Goal: Use online tool/utility: Utilize a website feature to perform a specific function

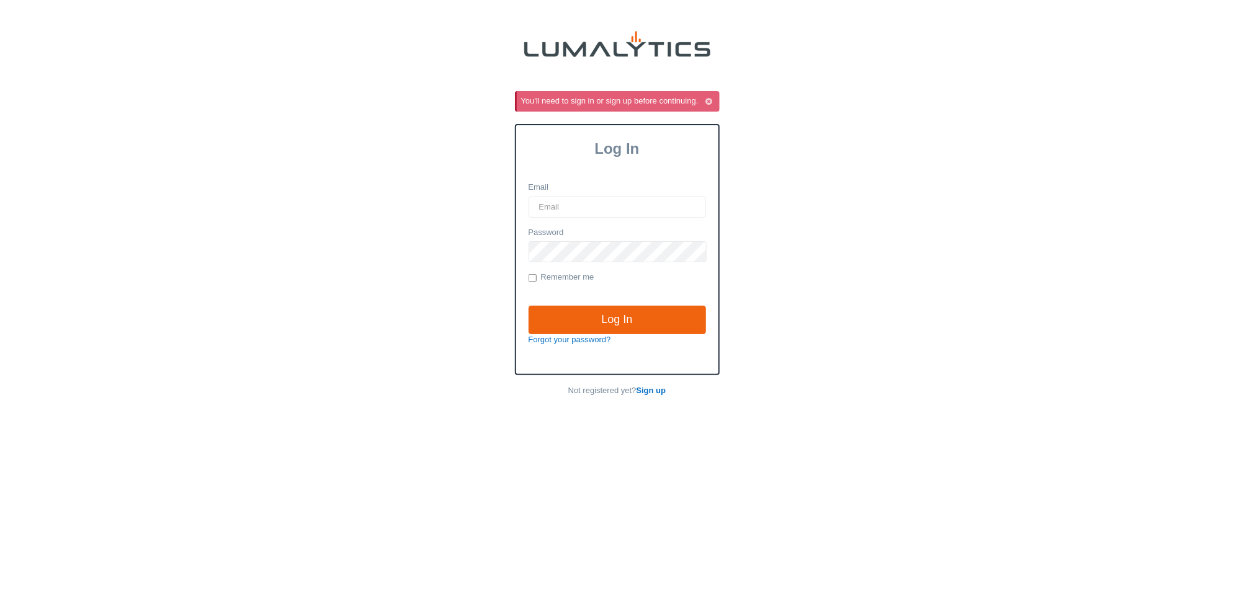
click at [941, 26] on html "You'll need to sign in or sign up before continuing. Log In Email Password Reme…" at bounding box center [617, 310] width 1234 height 620
type input "[EMAIL_ADDRESS][DOMAIN_NAME]"
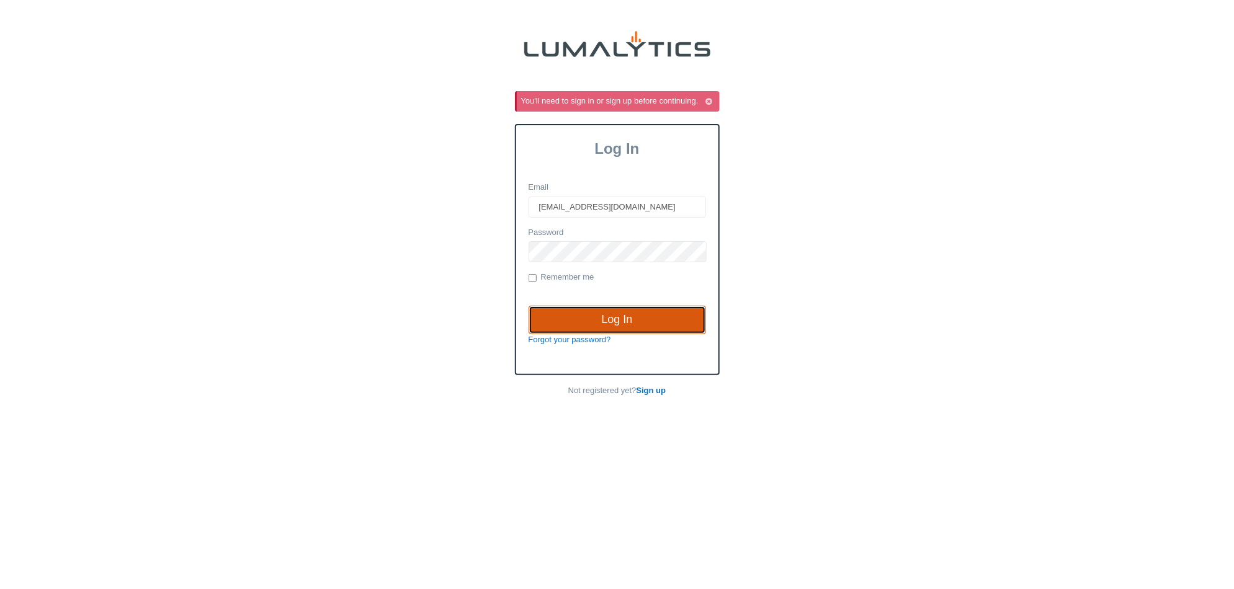
click at [623, 321] on input "Log In" at bounding box center [616, 320] width 177 height 29
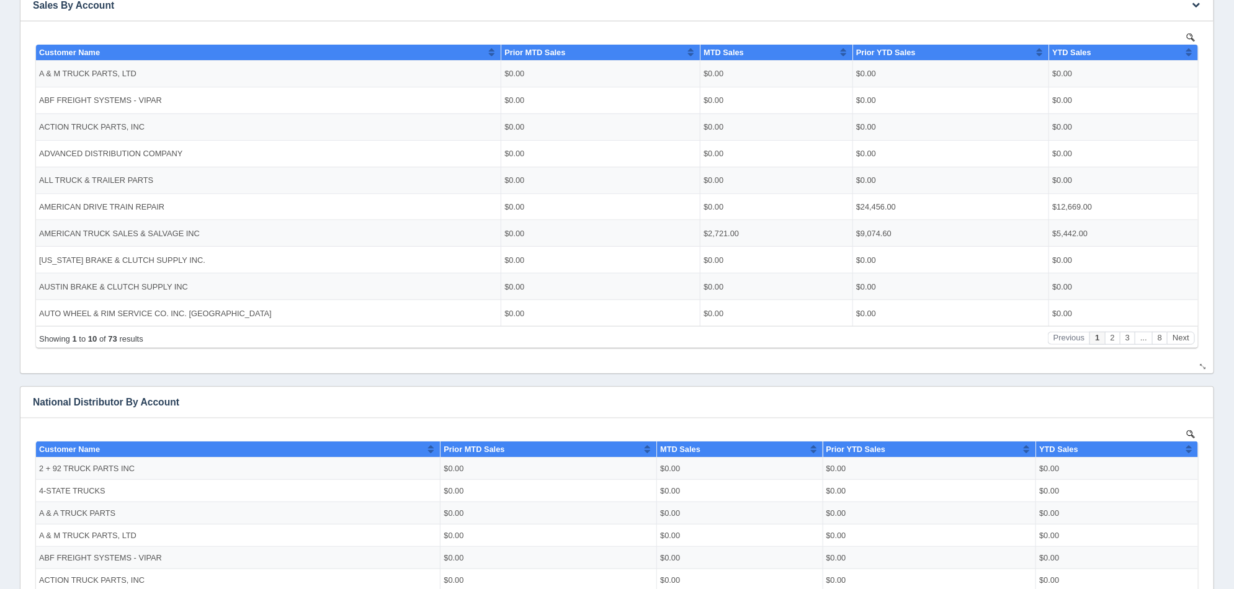
scroll to position [387, 0]
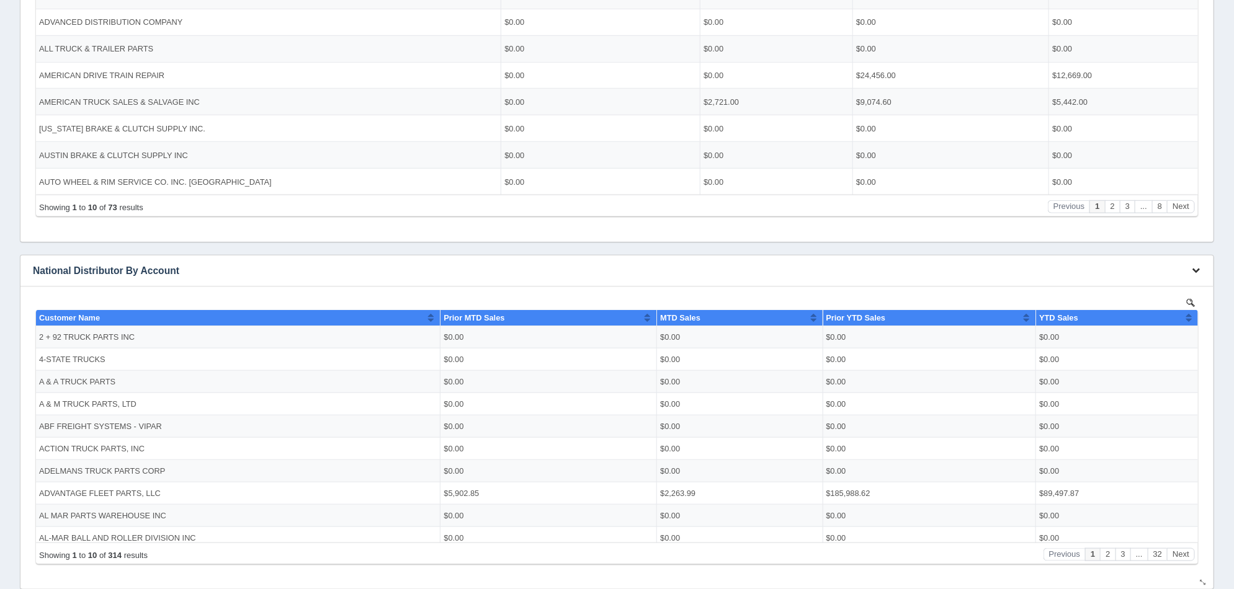
click at [1203, 266] on button "button" at bounding box center [1195, 270] width 17 height 19
click at [1177, 280] on link "Edit chart" at bounding box center [1154, 289] width 99 height 18
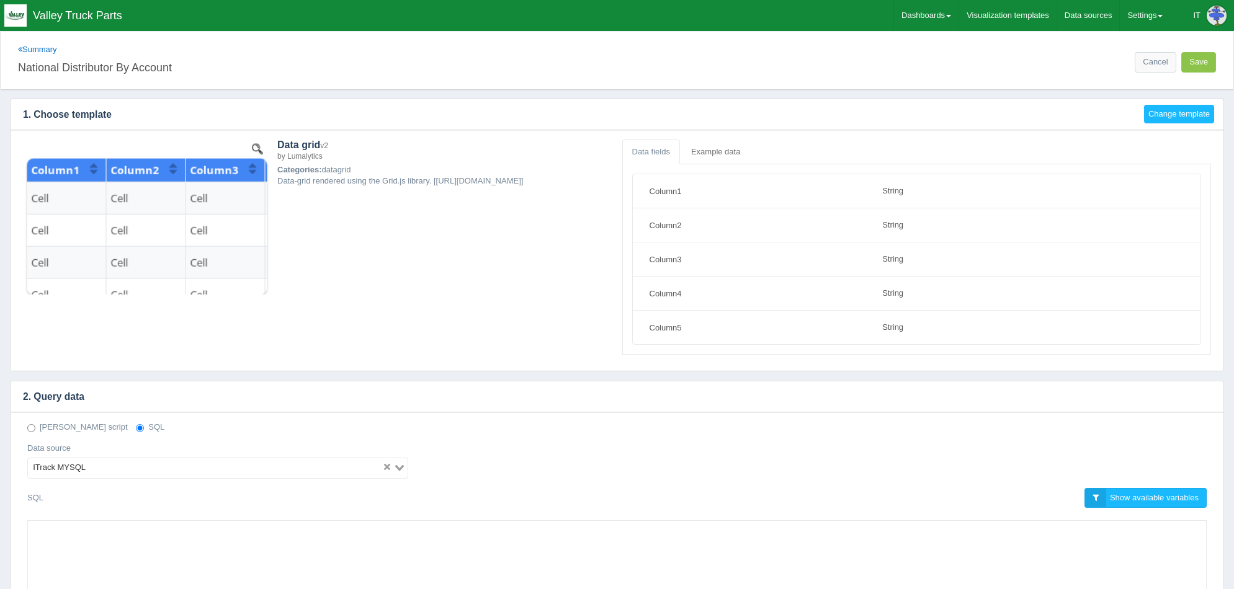
select select "string"
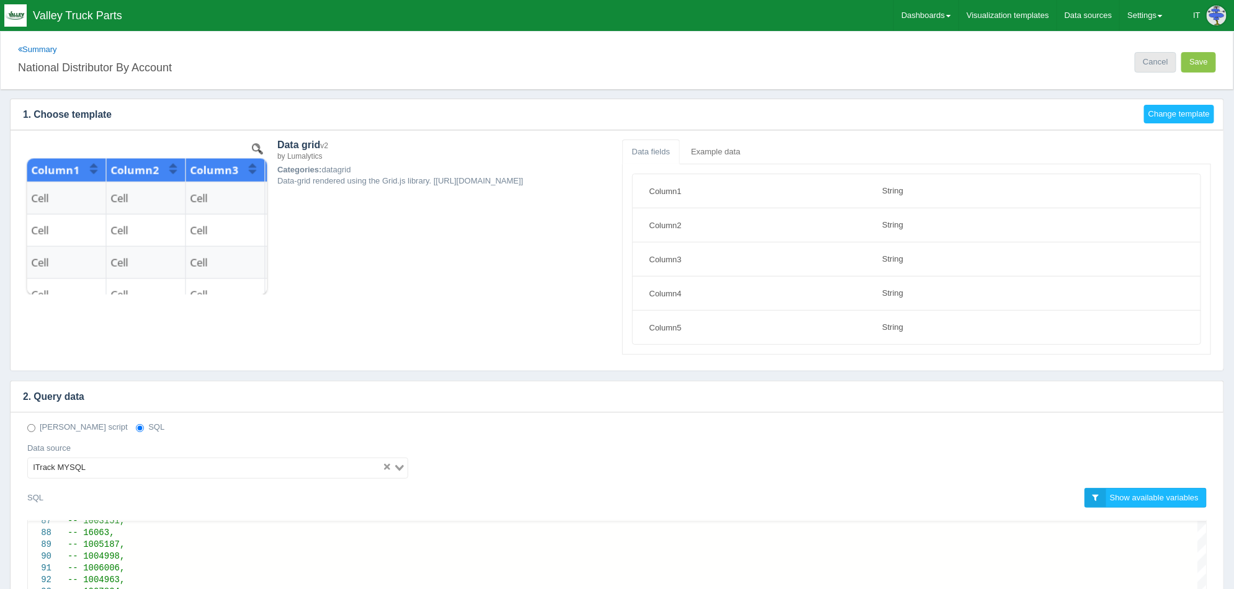
click at [1161, 64] on link "Cancel" at bounding box center [1155, 62] width 41 height 20
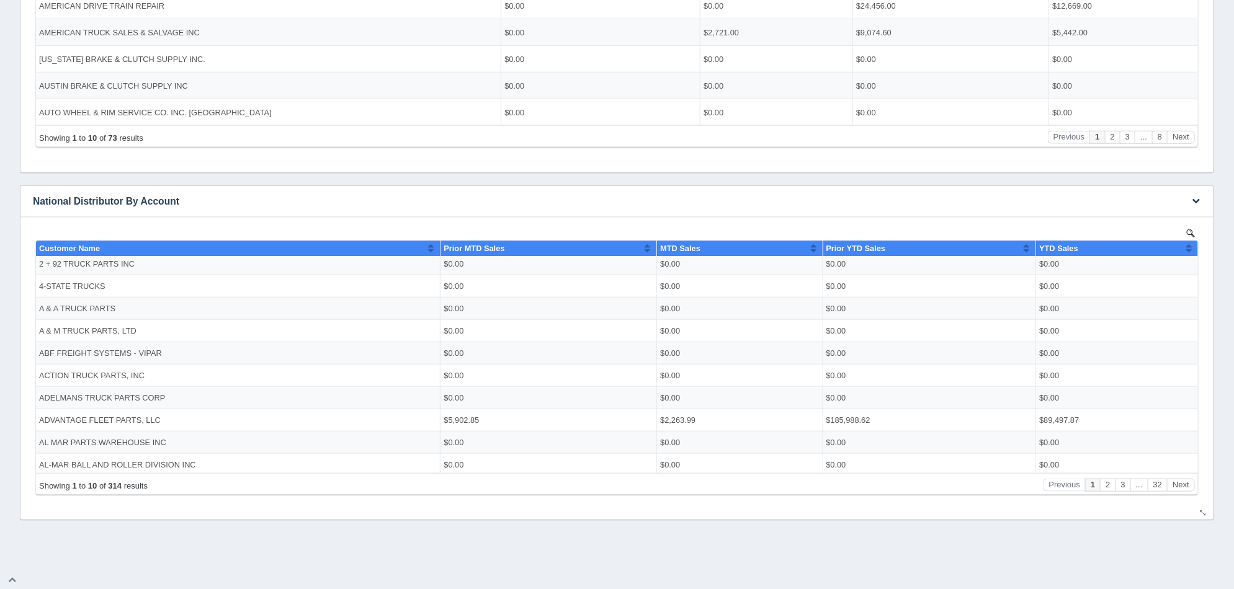
scroll to position [4, 0]
click at [475, 251] on span "Prior MTD Sales" at bounding box center [473, 247] width 61 height 9
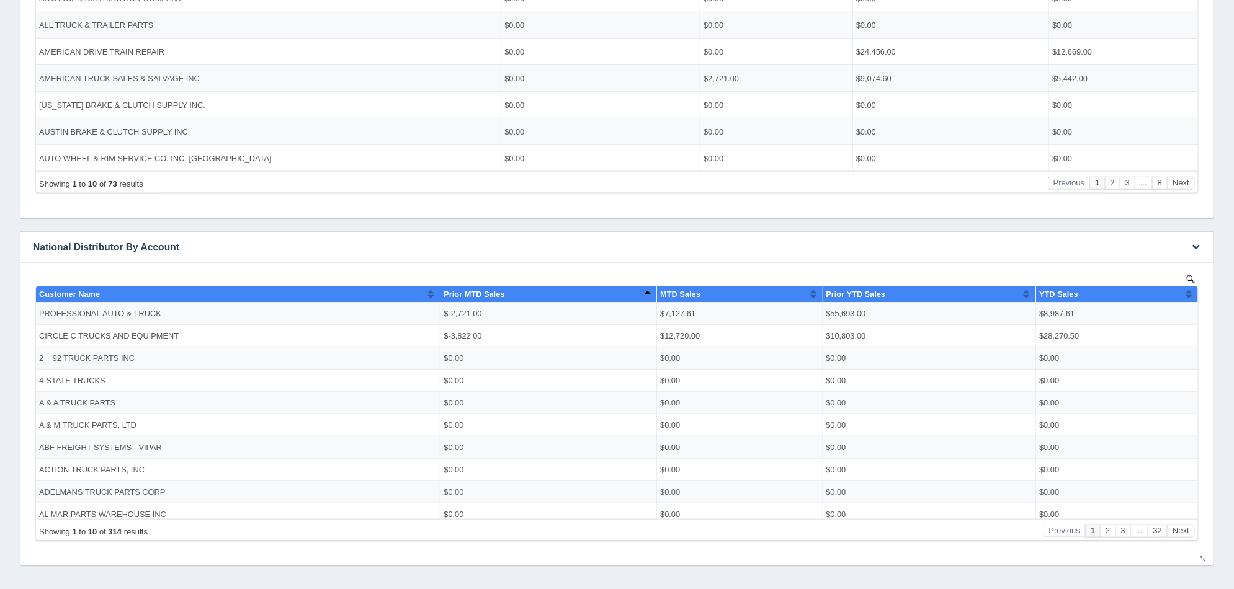
scroll to position [457, 0]
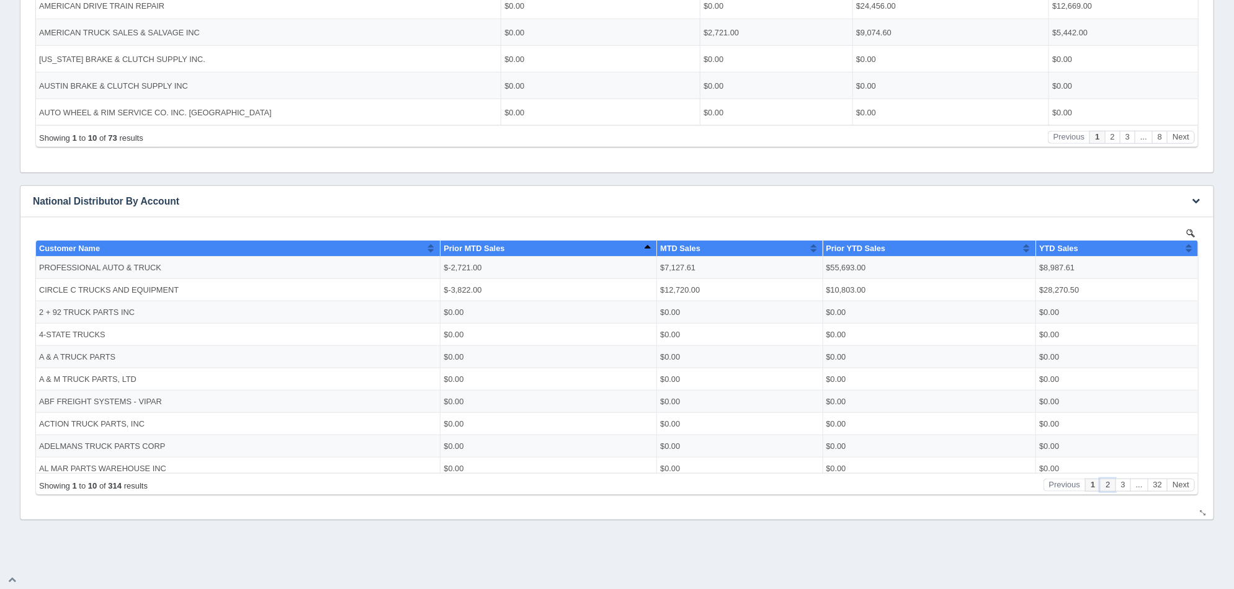
click at [1110, 489] on button "2" at bounding box center [1106, 484] width 15 height 13
click at [1127, 486] on button "3" at bounding box center [1122, 484] width 15 height 13
click at [1192, 199] on icon "button" at bounding box center [1196, 201] width 8 height 8
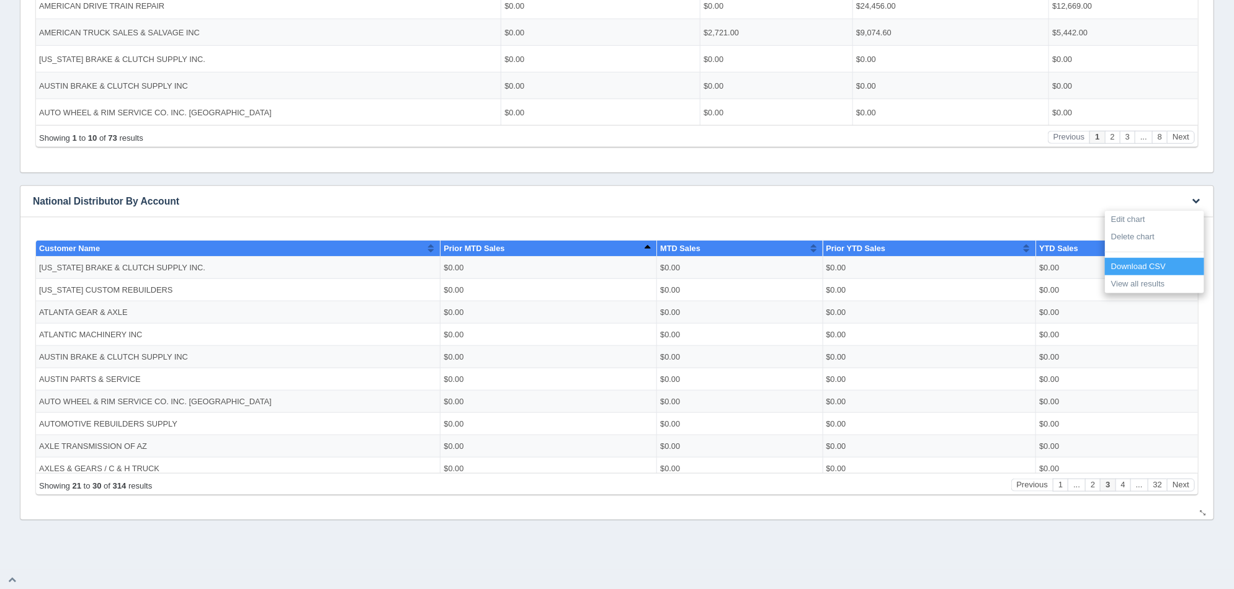
click at [1183, 267] on link "Download CSV" at bounding box center [1154, 267] width 99 height 18
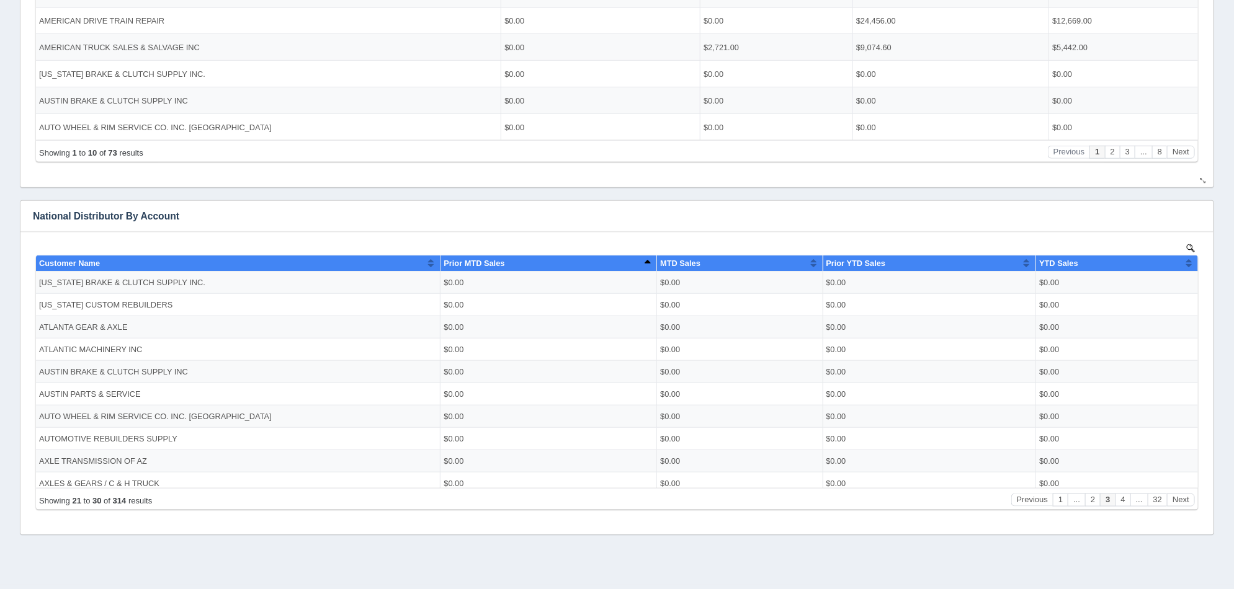
scroll to position [457, 0]
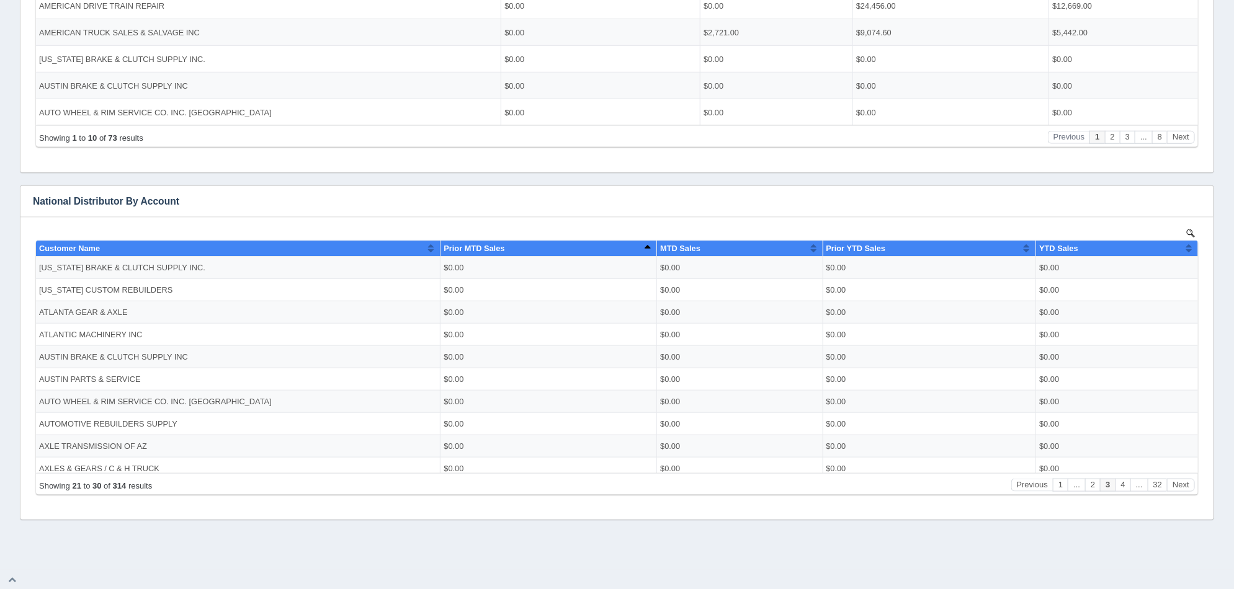
click at [472, 543] on div "Summary Show filters Add visualization Edit dashboard Clone dashboard Delete da…" at bounding box center [617, 56] width 1234 height 1027
click at [1193, 204] on icon "button" at bounding box center [1196, 201] width 8 height 8
click at [1177, 222] on link "Edit chart" at bounding box center [1154, 220] width 99 height 18
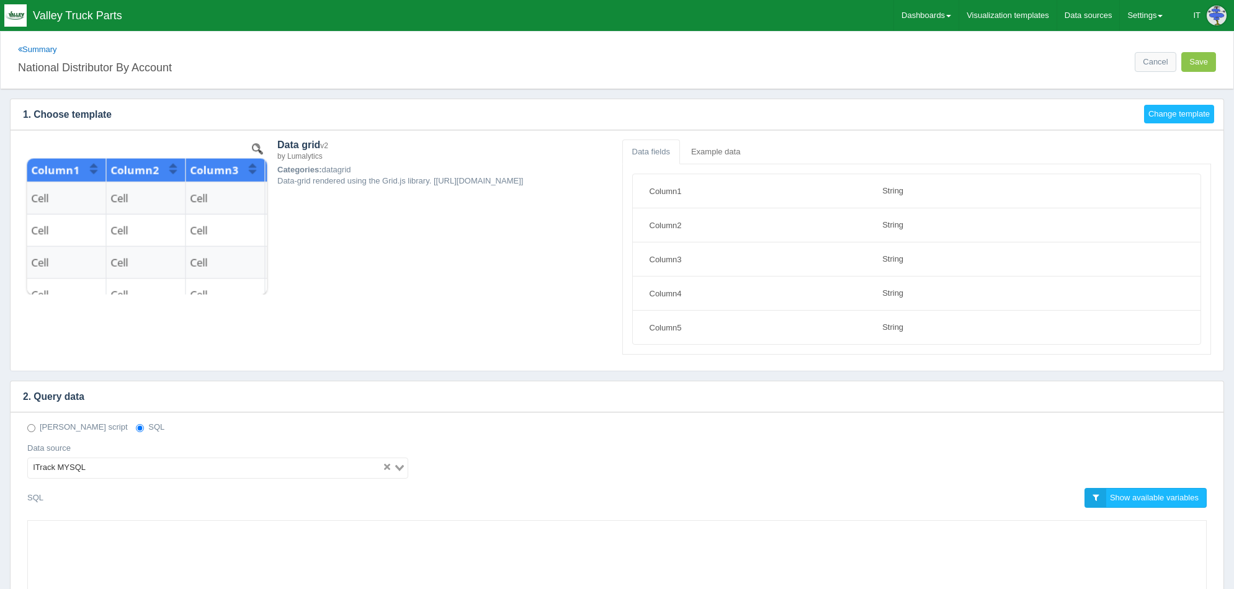
select select "string"
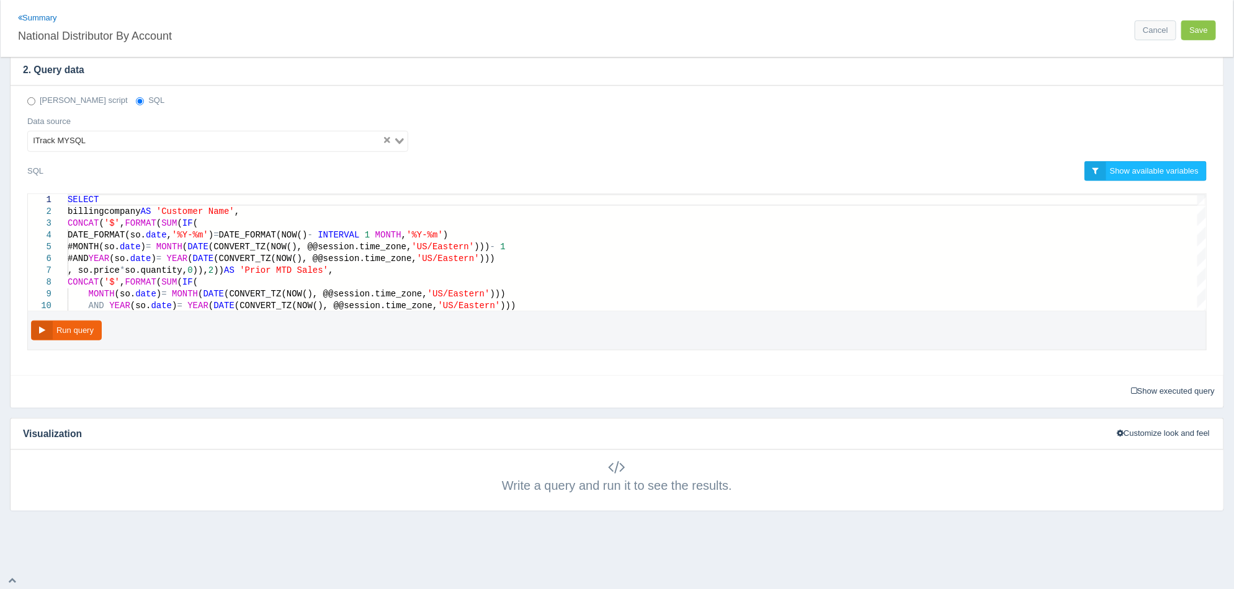
scroll to position [328, 0]
click at [1142, 37] on link "Cancel" at bounding box center [1155, 30] width 41 height 20
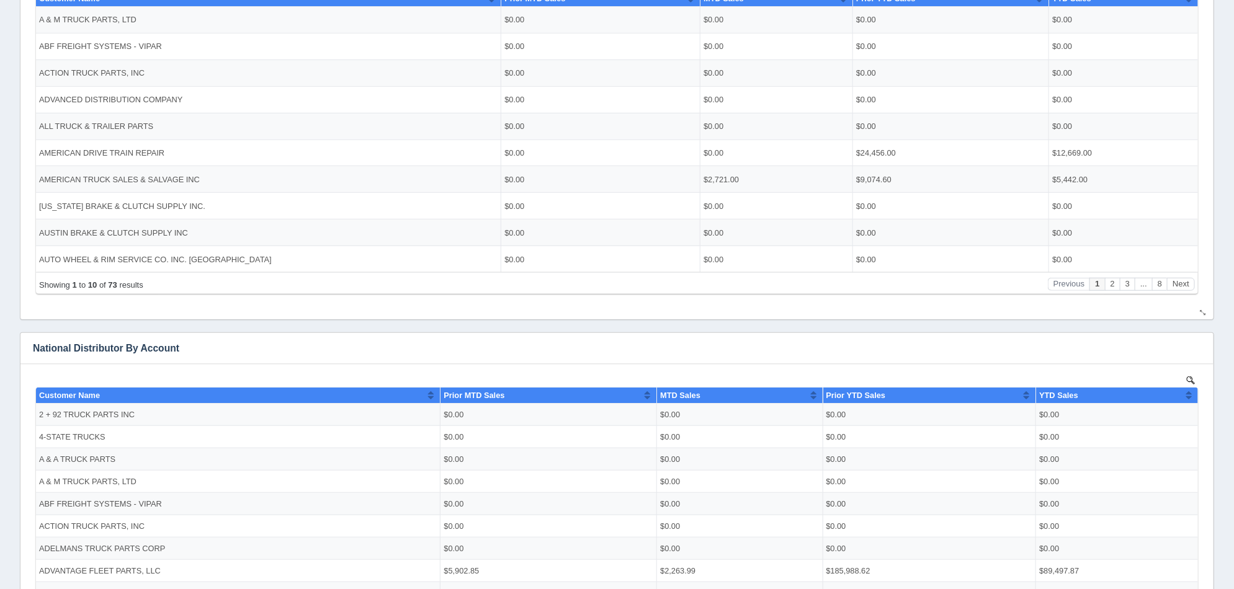
scroll to position [232, 0]
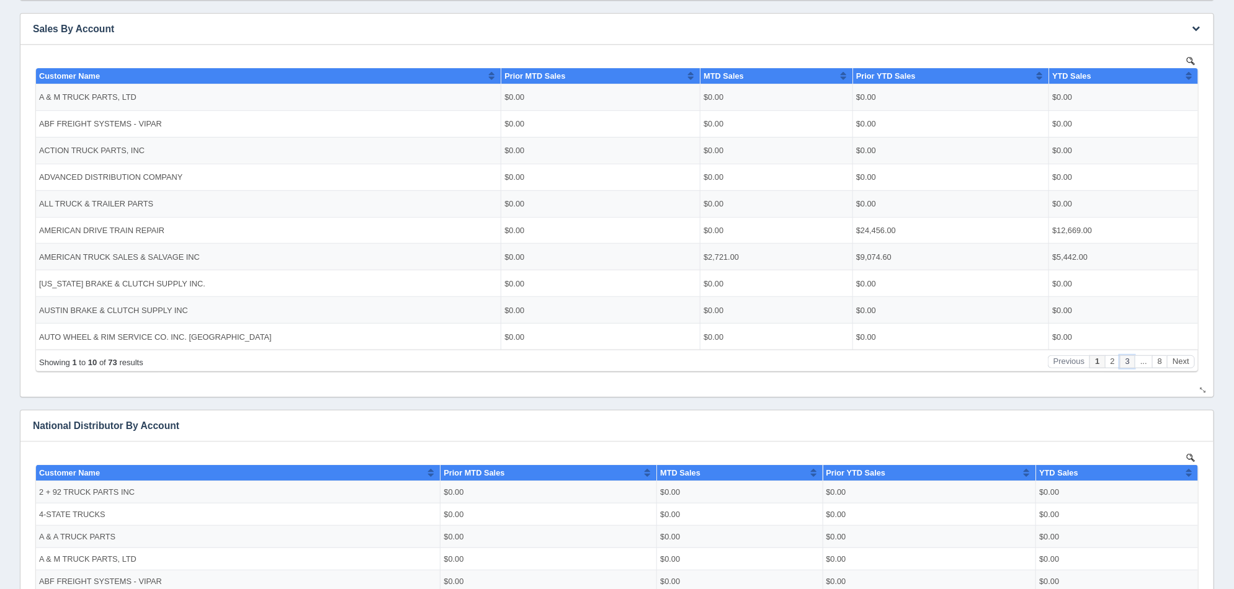
click at [1127, 361] on button "3" at bounding box center [1126, 361] width 15 height 13
click at [1127, 361] on button "4" at bounding box center [1126, 361] width 15 height 13
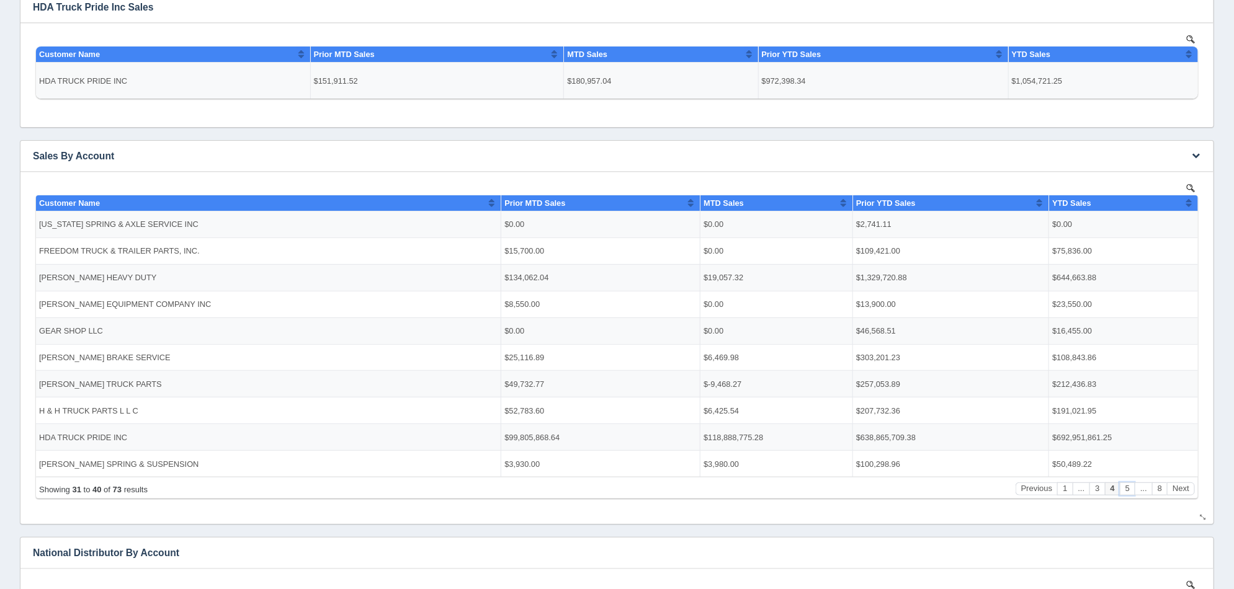
scroll to position [77, 0]
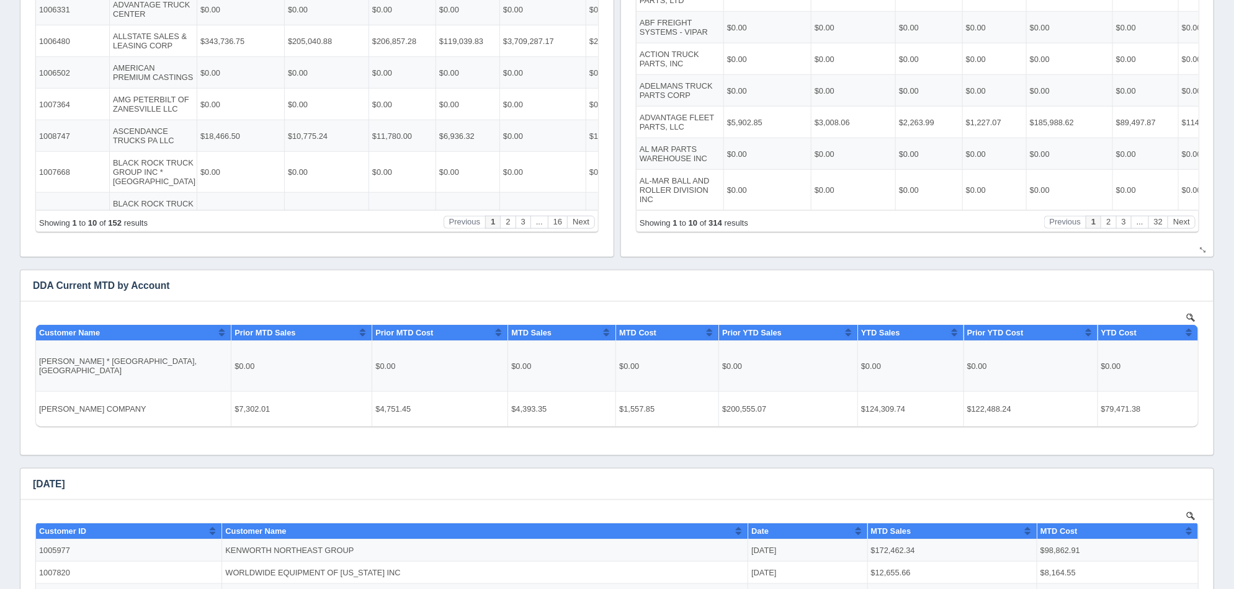
scroll to position [310, 0]
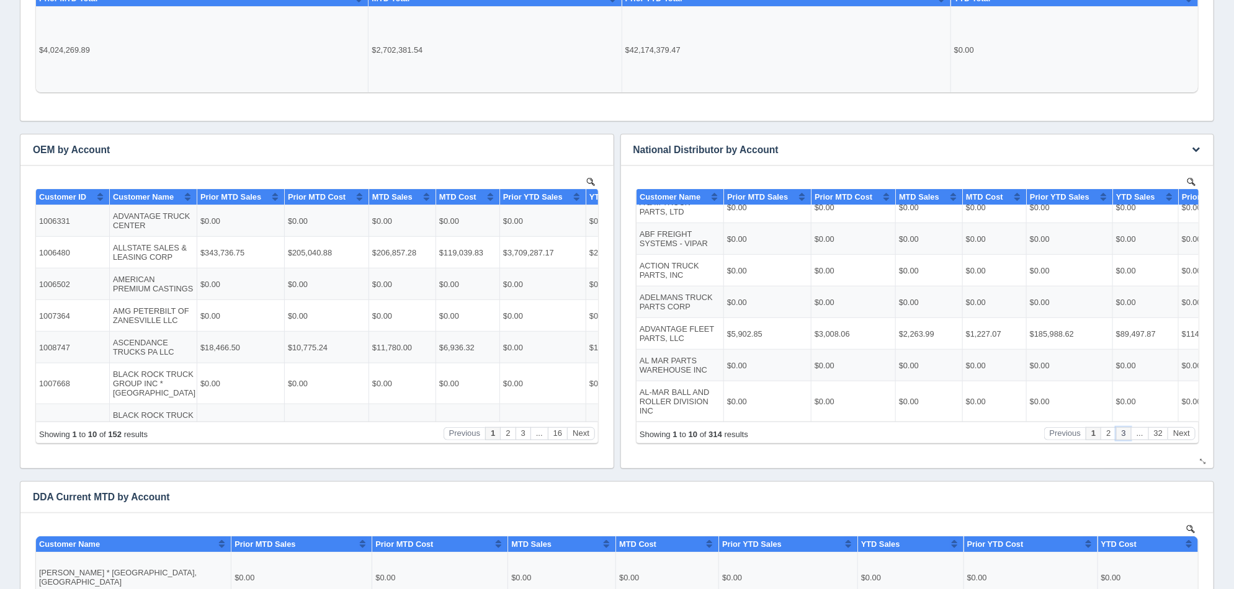
click at [1125, 430] on button "3" at bounding box center [1122, 433] width 15 height 13
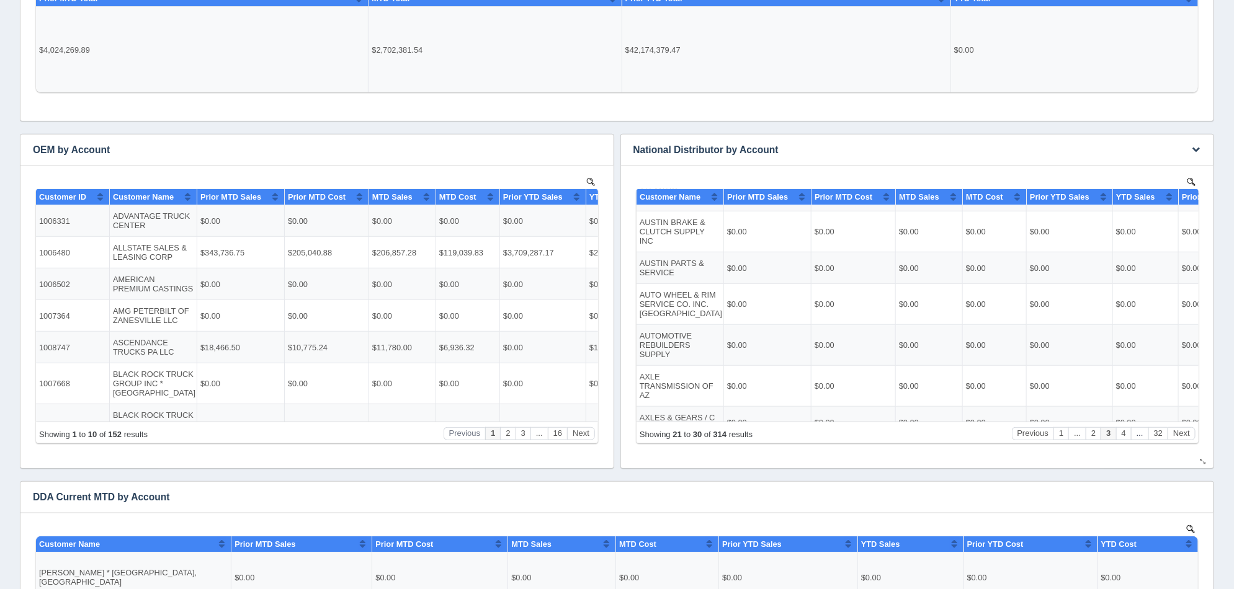
click at [1144, 434] on button "..." at bounding box center [1138, 433] width 17 height 13
drag, startPoint x: 1117, startPoint y: 435, endPoint x: 1128, endPoint y: 435, distance: 11.2
click at [1119, 435] on button "4" at bounding box center [1122, 433] width 15 height 13
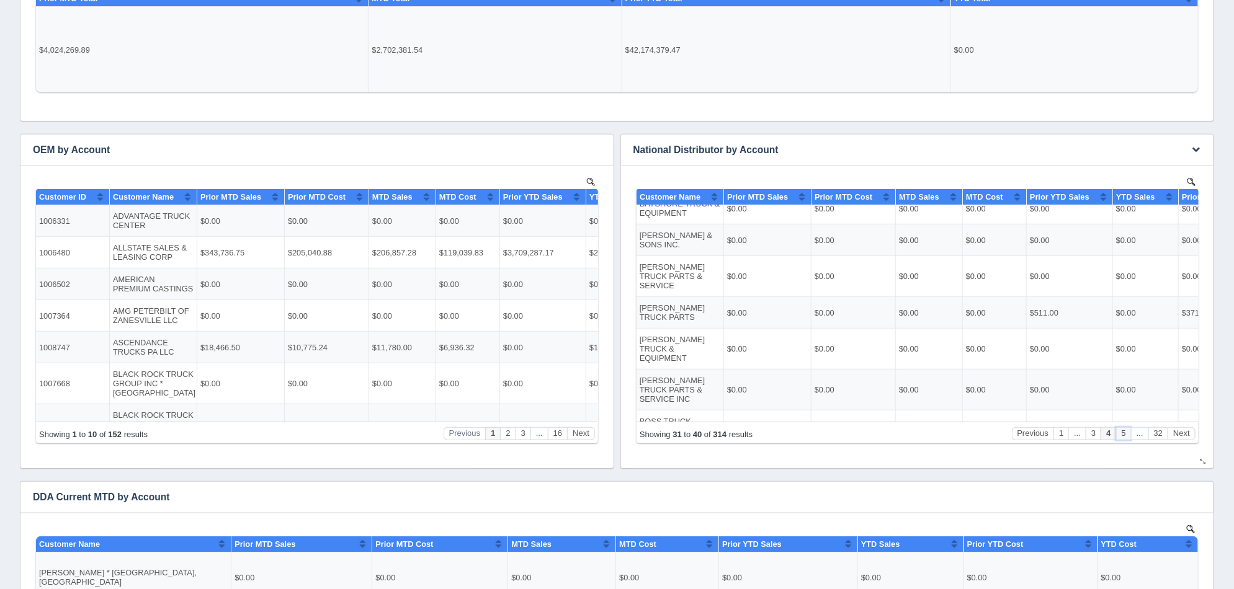
click at [1127, 434] on button "5" at bounding box center [1122, 433] width 15 height 13
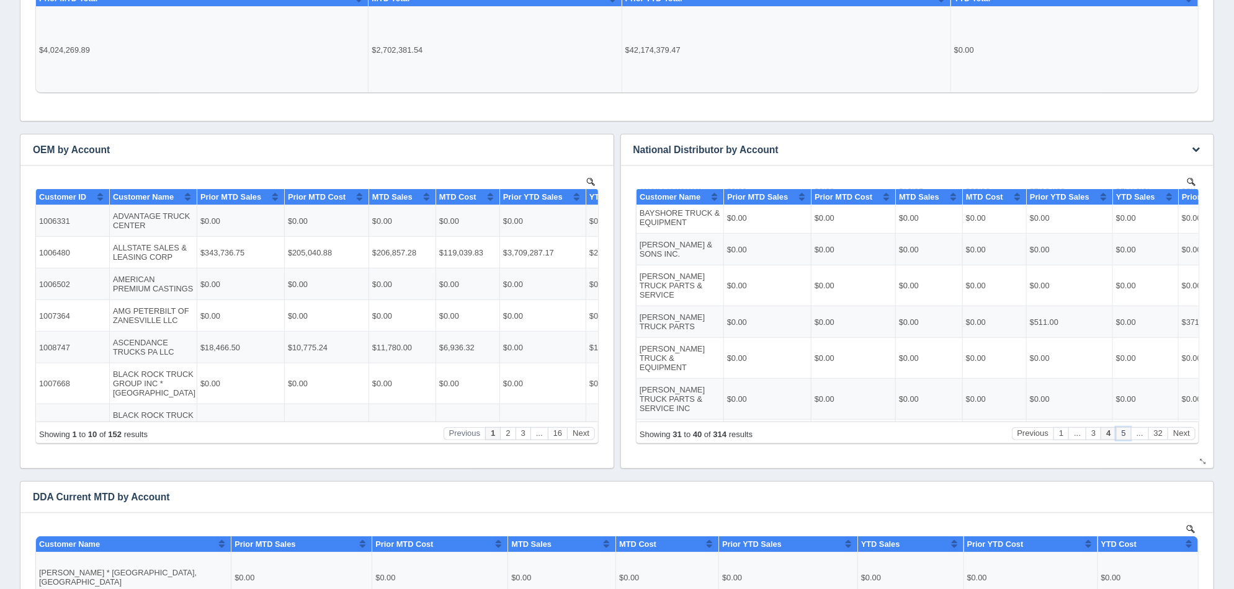
click at [1127, 434] on button "5" at bounding box center [1122, 433] width 15 height 13
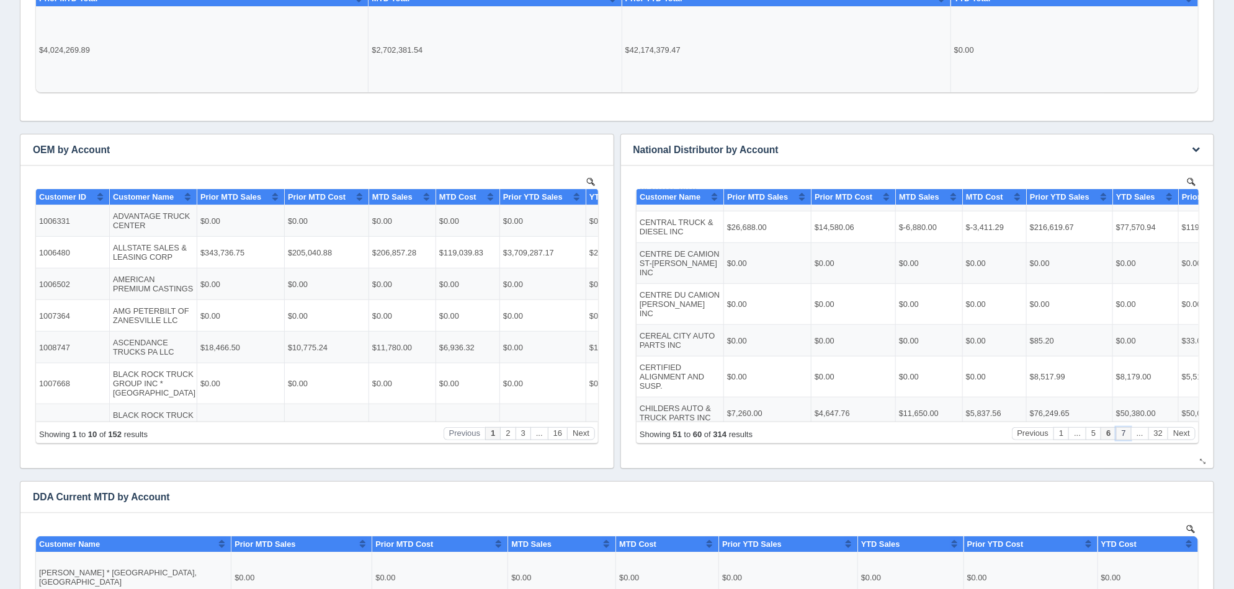
scroll to position [98, 0]
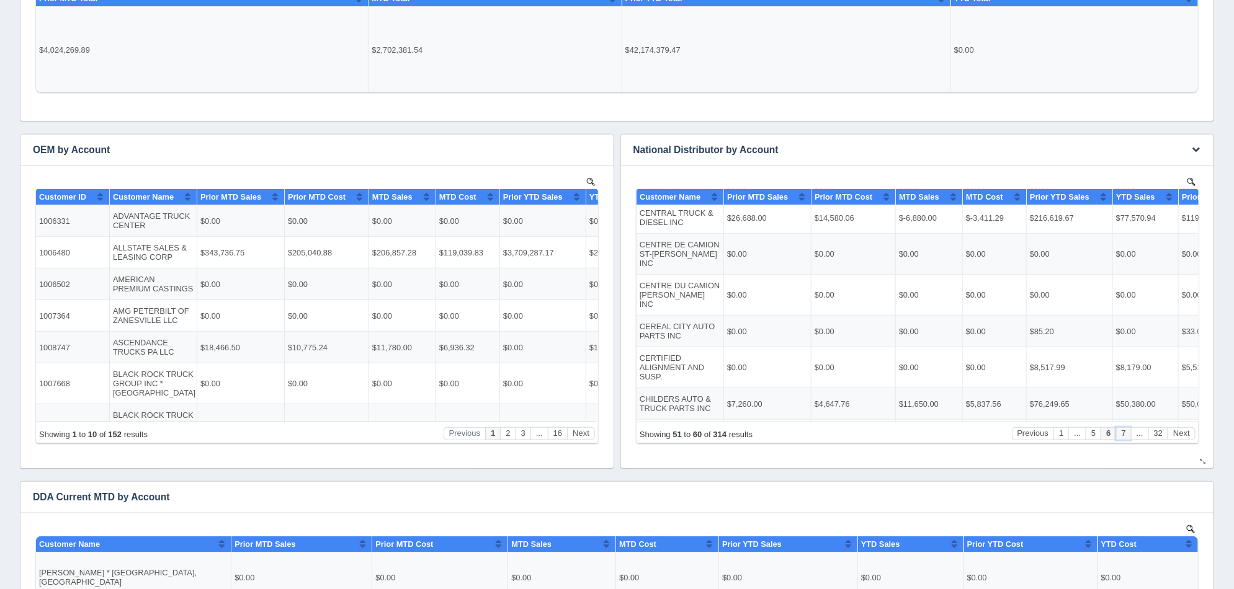
click at [1127, 434] on button "7" at bounding box center [1122, 433] width 15 height 13
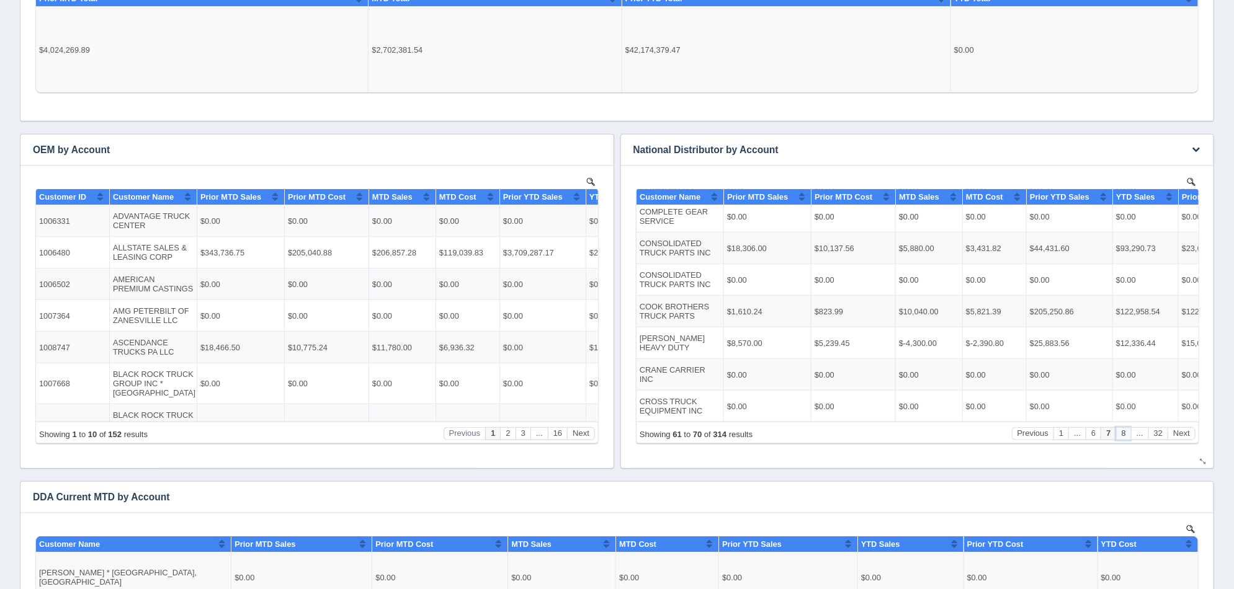
click at [1127, 434] on button "8" at bounding box center [1122, 433] width 15 height 13
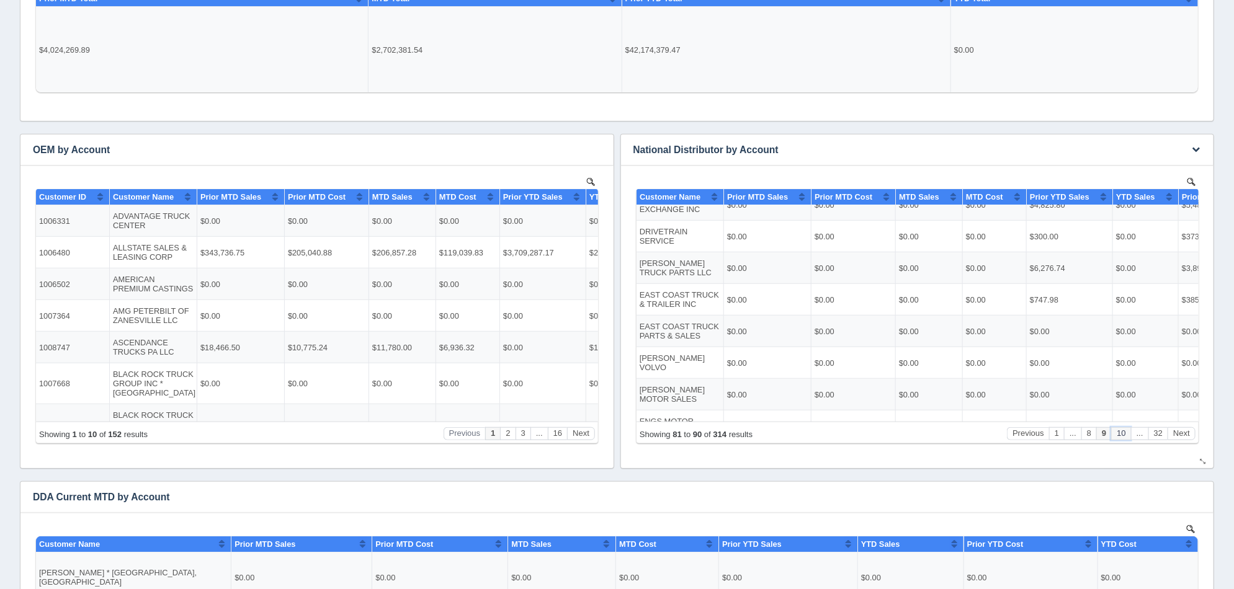
click at [1127, 434] on button "10" at bounding box center [1119, 433] width 19 height 13
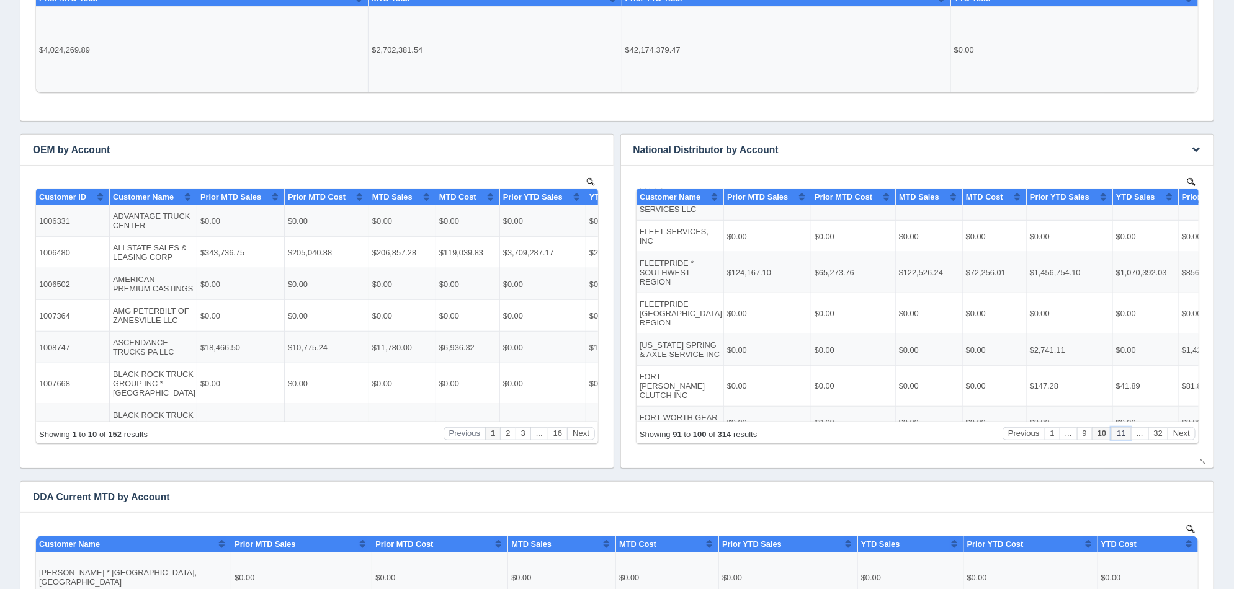
click at [1127, 434] on button "11" at bounding box center [1119, 433] width 19 height 13
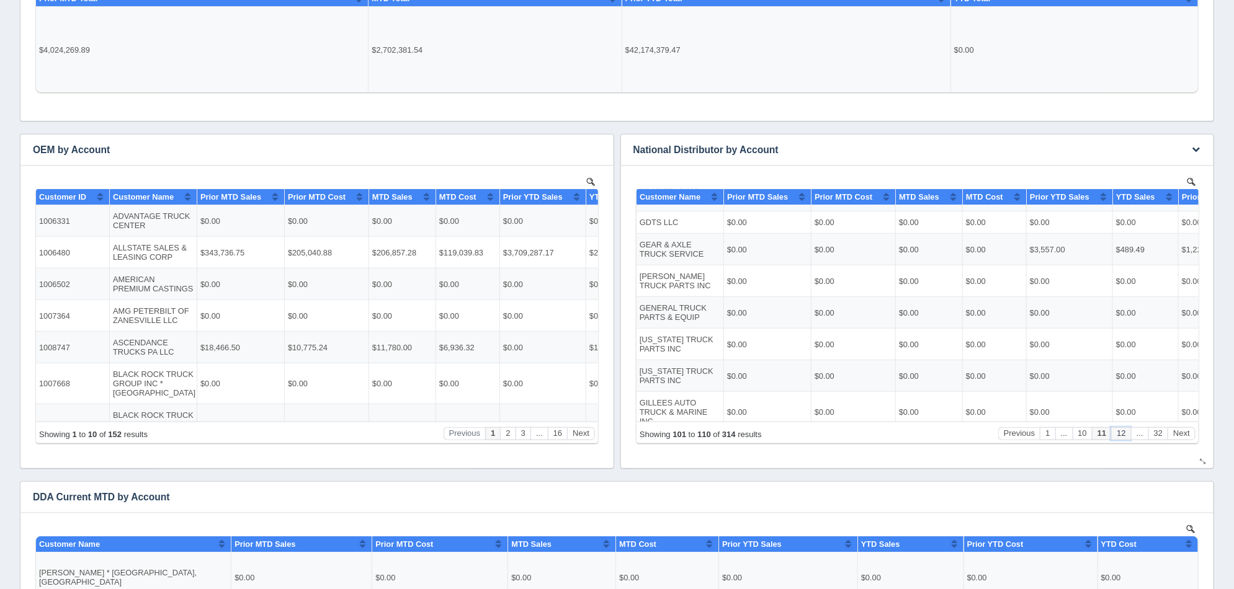
click at [1127, 434] on button "12" at bounding box center [1119, 433] width 19 height 13
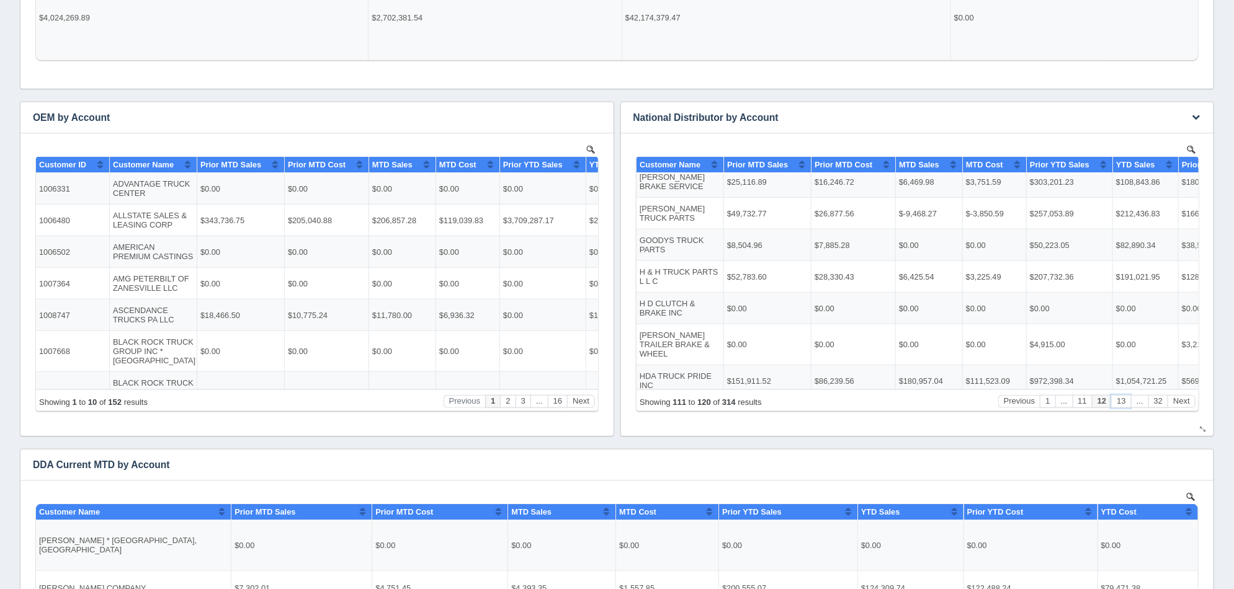
scroll to position [0, 0]
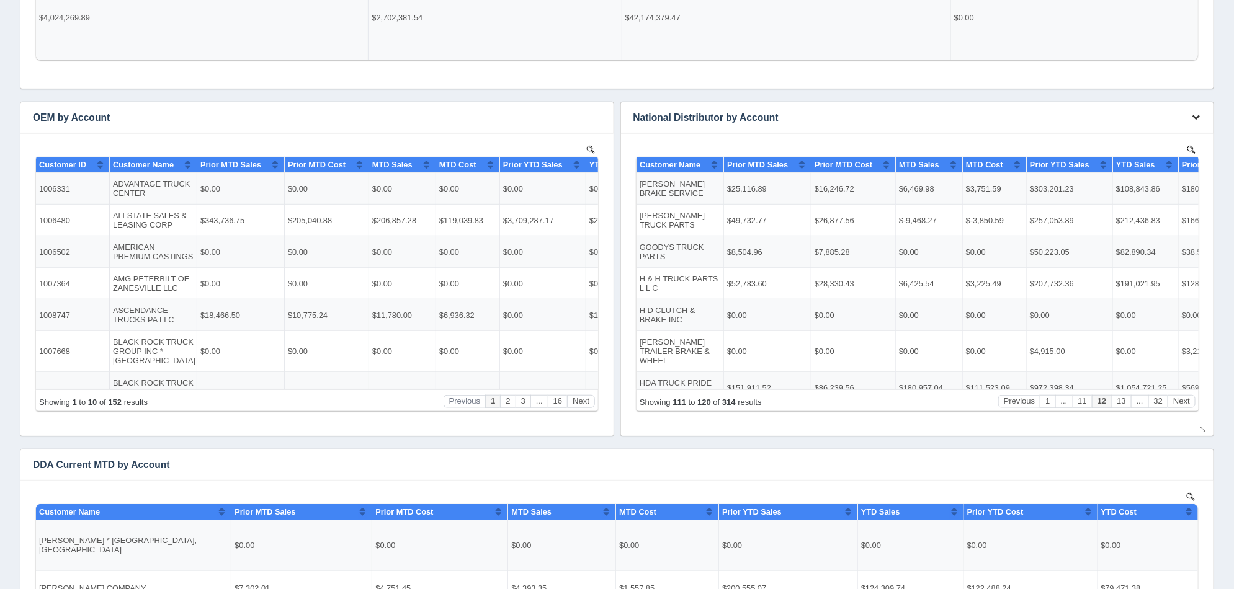
click at [1198, 118] on icon "button" at bounding box center [1196, 117] width 8 height 8
click at [1180, 127] on link "Edit chart" at bounding box center [1154, 136] width 99 height 18
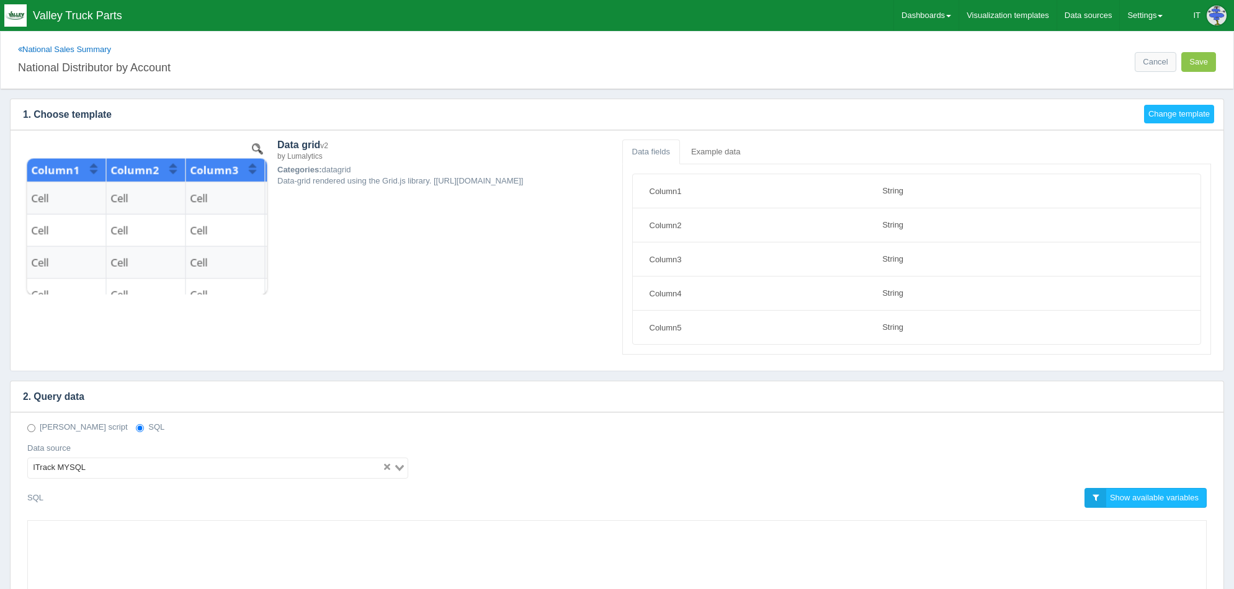
select select "string"
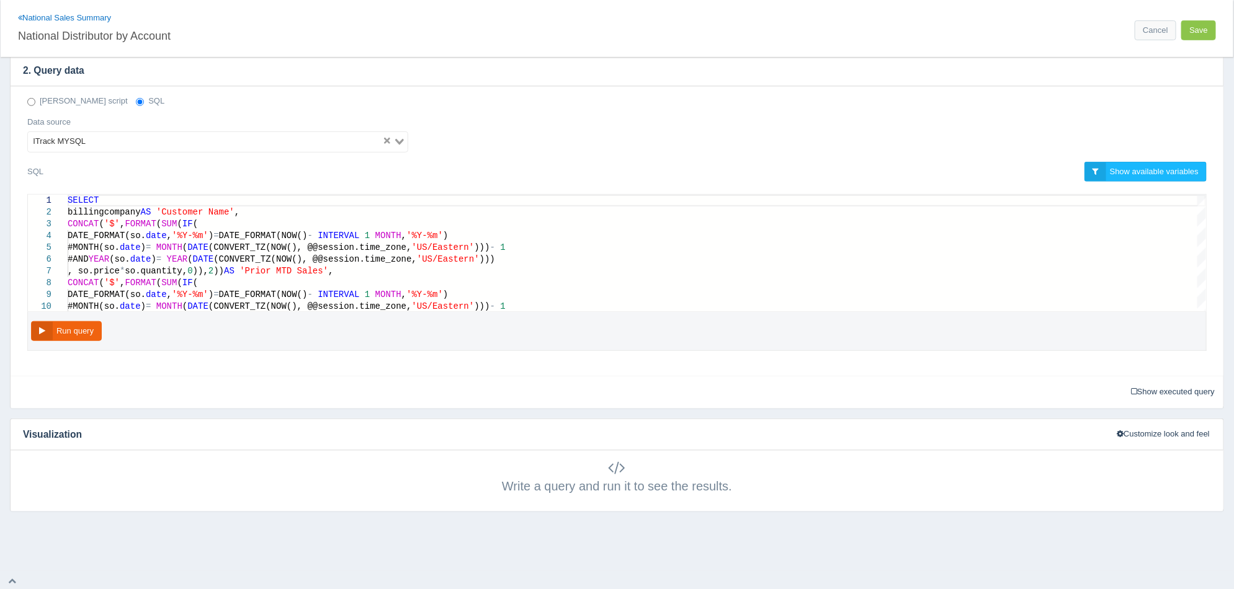
scroll to position [328, 0]
click at [1166, 30] on link "Cancel" at bounding box center [1155, 30] width 41 height 20
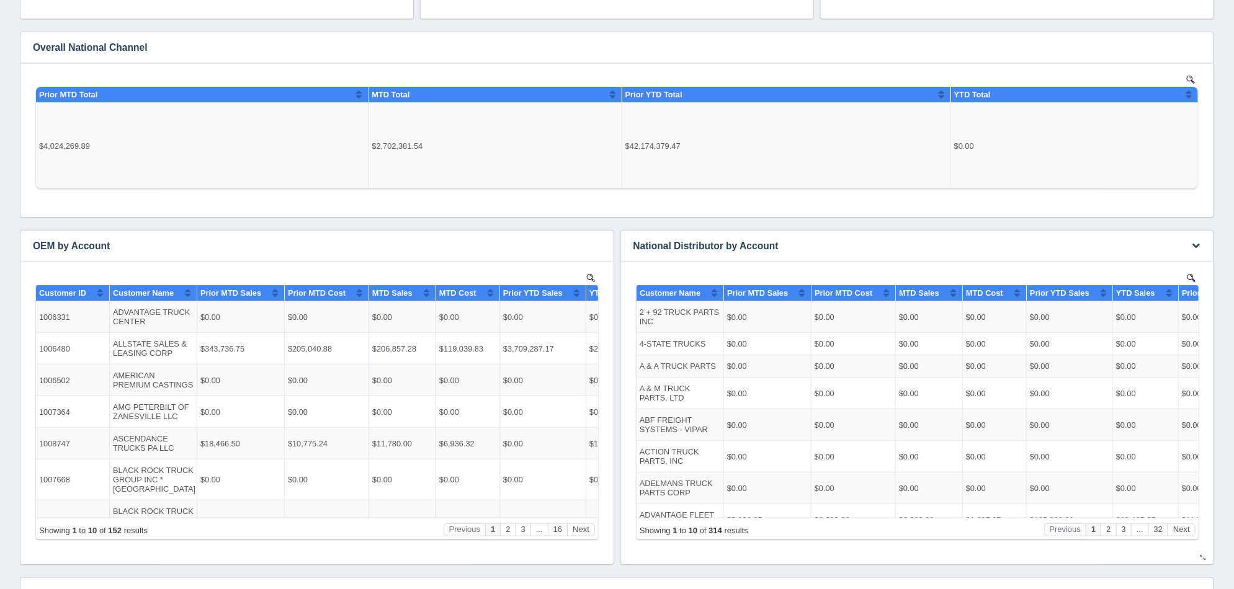
scroll to position [310, 0]
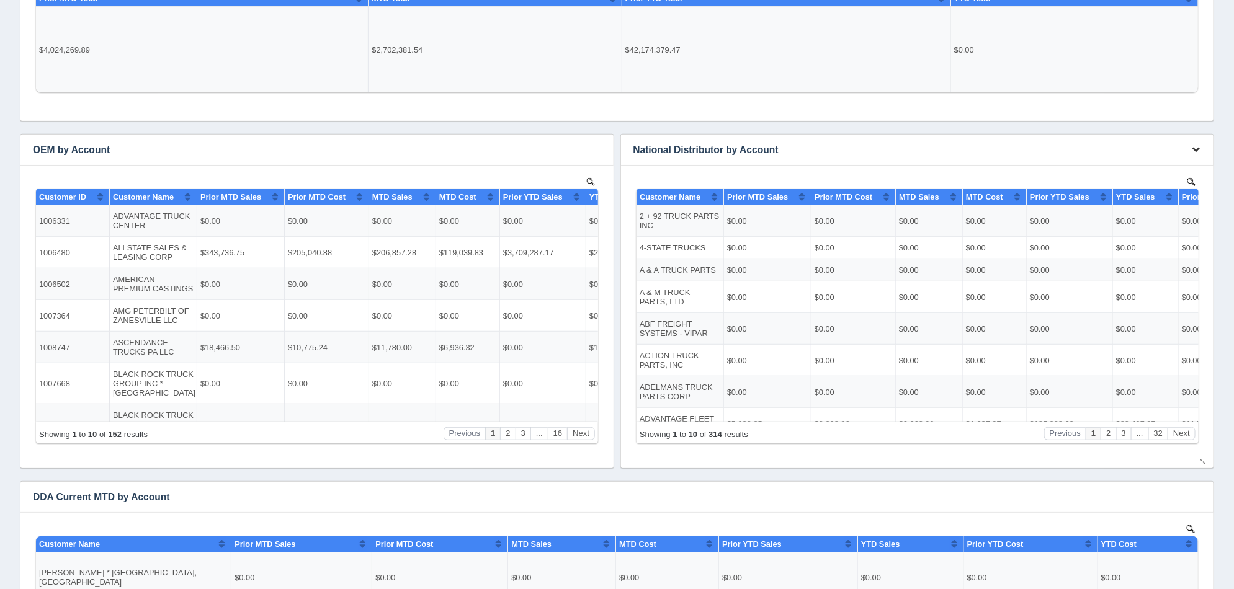
click at [1198, 153] on icon "button" at bounding box center [1196, 149] width 8 height 8
click at [1162, 170] on link "Edit chart" at bounding box center [1154, 168] width 99 height 18
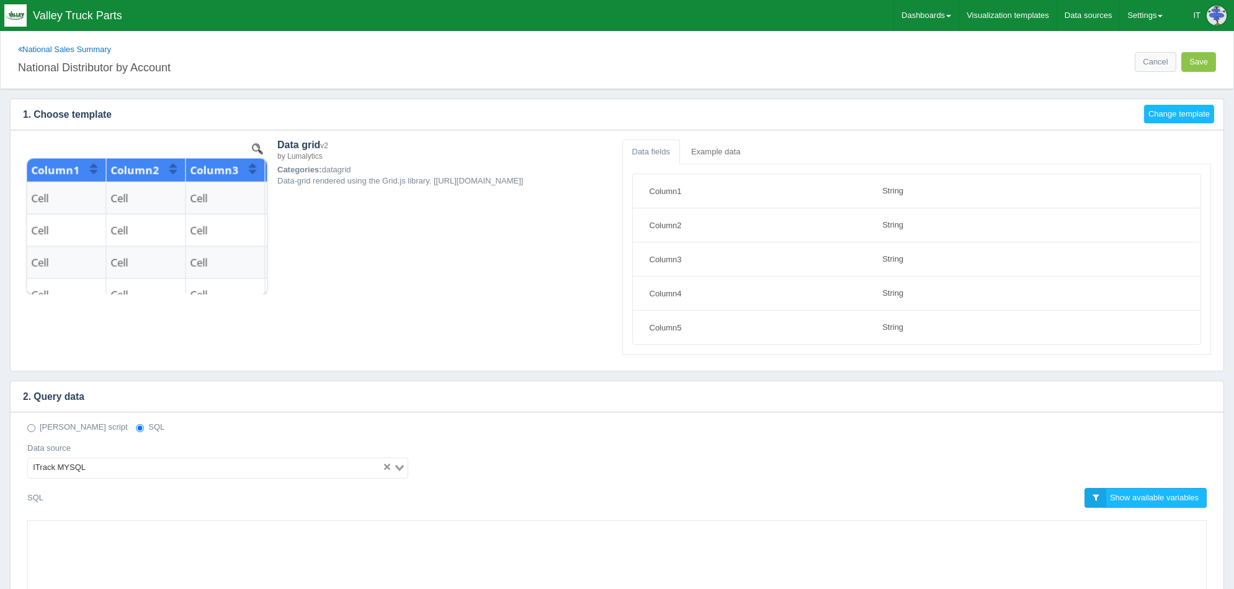
select select "string"
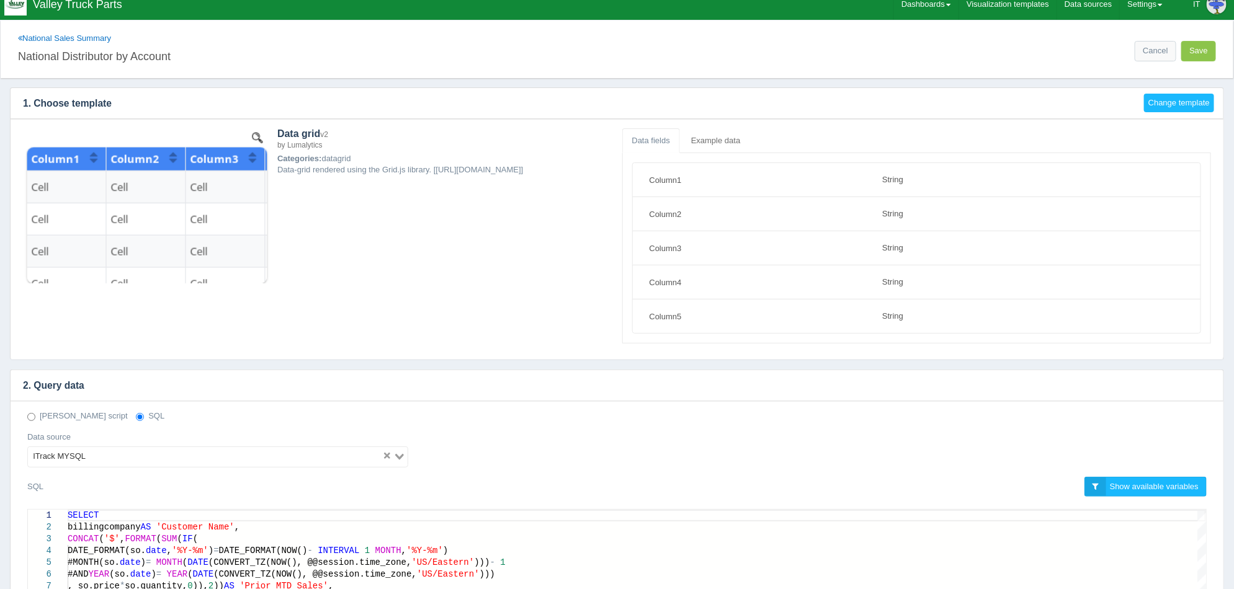
scroll to position [154, 0]
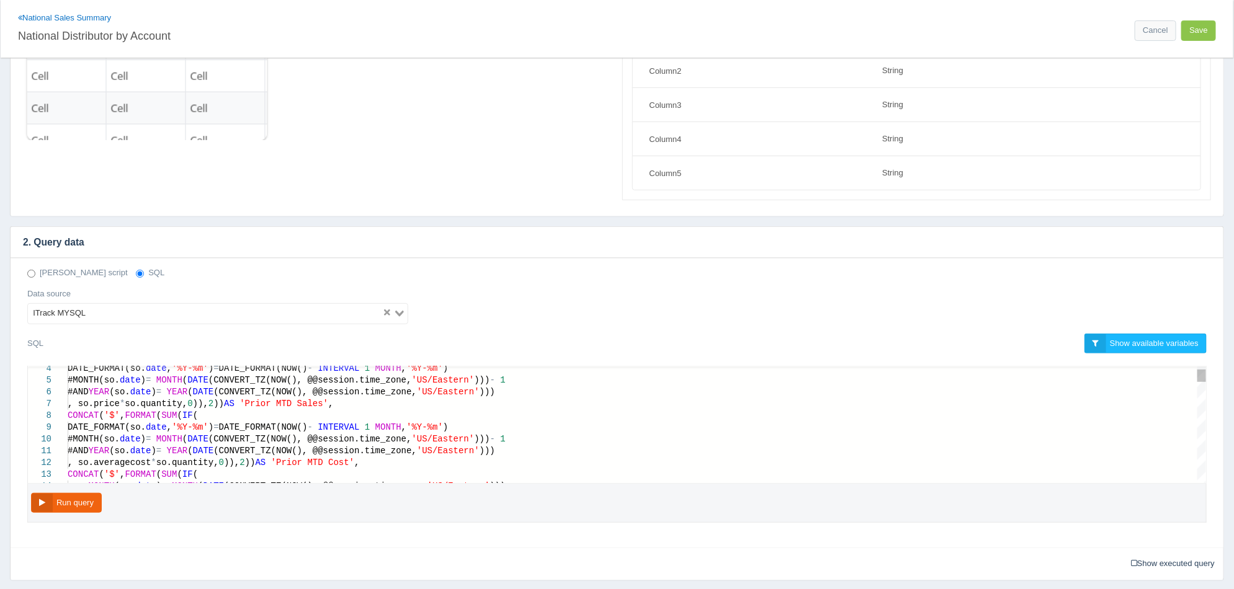
click at [390, 465] on div ", so.averagecost * so.quantity, 0 )), 2 )) AS 'Prior MTD Cost' ," at bounding box center [637, 463] width 1138 height 12
type textarea "SELECT billingcompany AS 'Customer Name', CONCAT('$', FORMAT(SUM(IF( DATE_FORMA…"
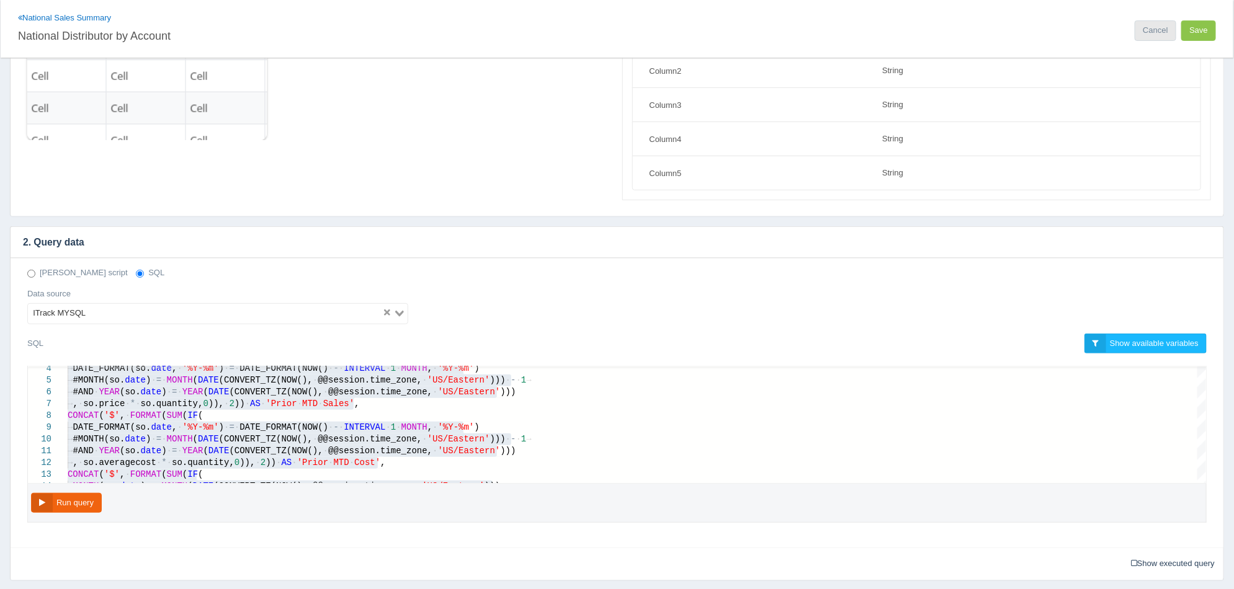
click at [1155, 25] on link "Cancel" at bounding box center [1155, 30] width 41 height 20
